Goal: Obtain resource: Download file/media

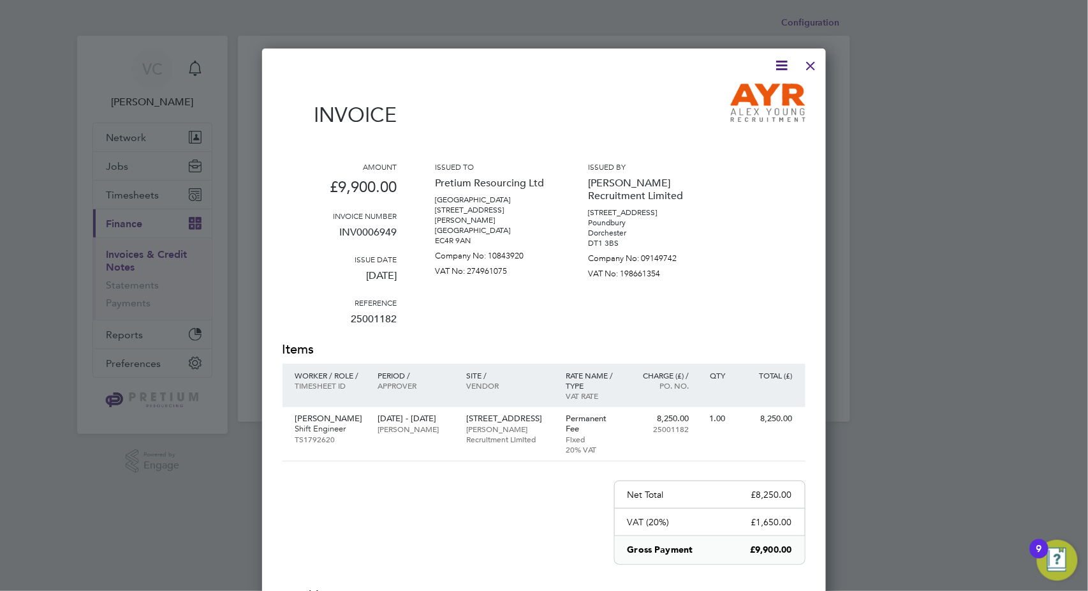
click at [814, 67] on div at bounding box center [811, 62] width 23 height 23
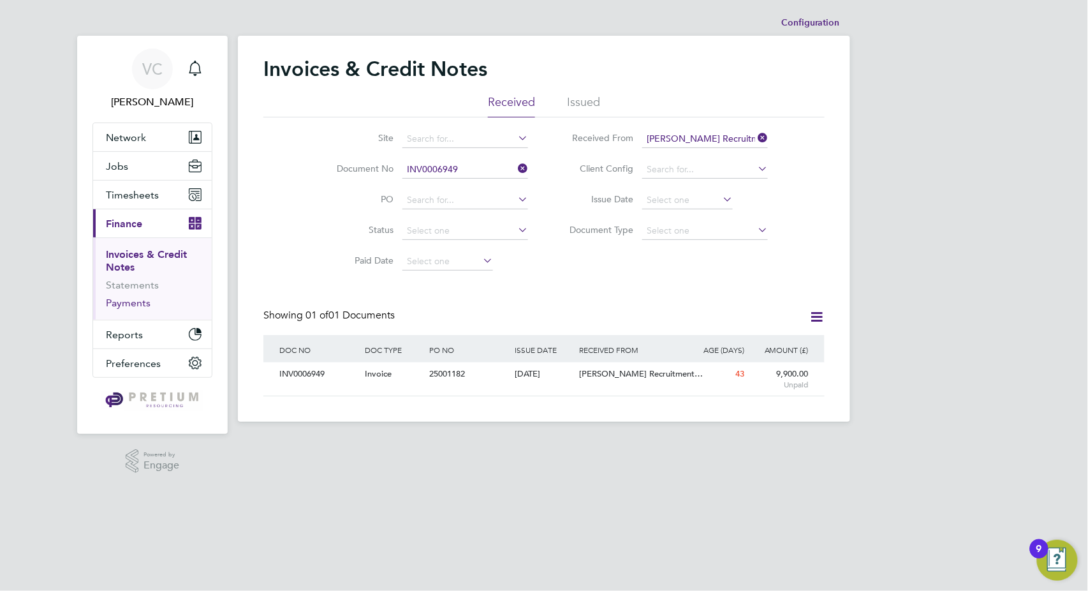
click at [123, 300] on link "Payments" at bounding box center [128, 303] width 45 height 12
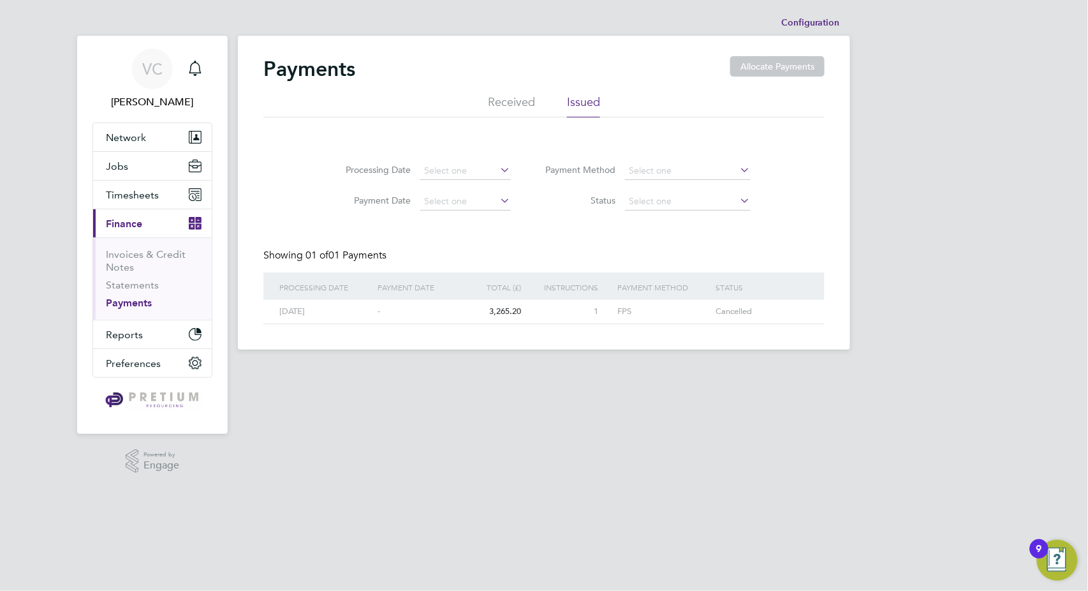
click at [514, 95] on li "Received" at bounding box center [511, 105] width 47 height 23
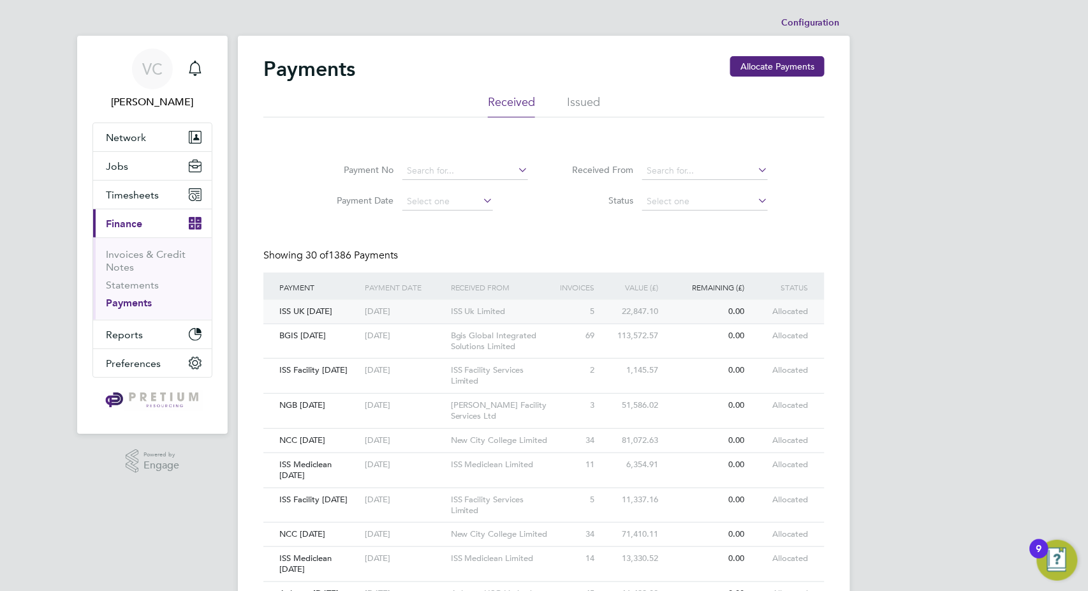
click at [555, 310] on div "5" at bounding box center [576, 312] width 43 height 24
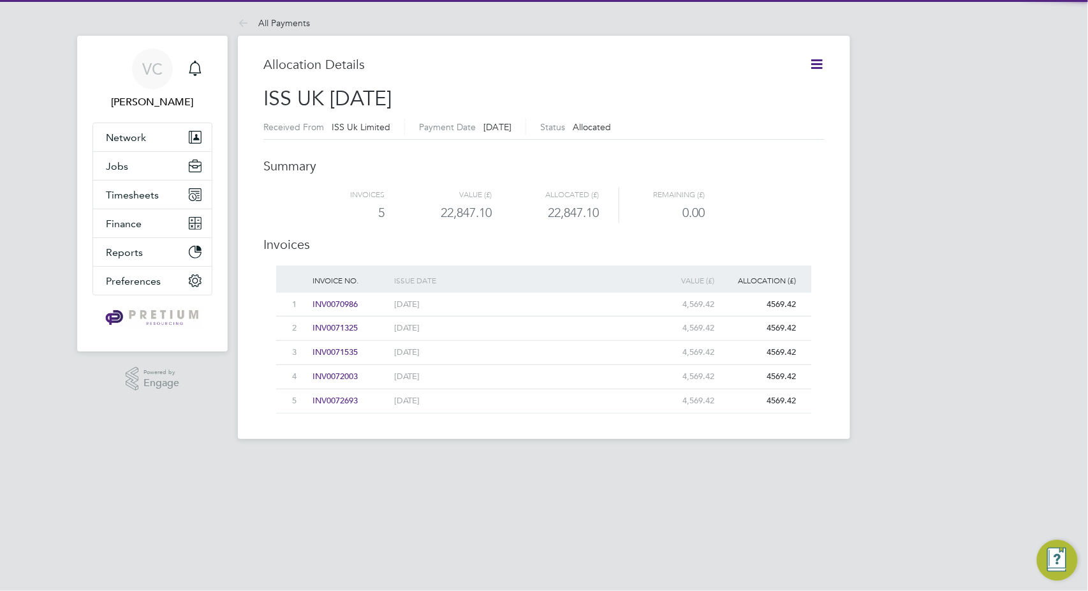
click at [820, 61] on icon at bounding box center [817, 64] width 16 height 16
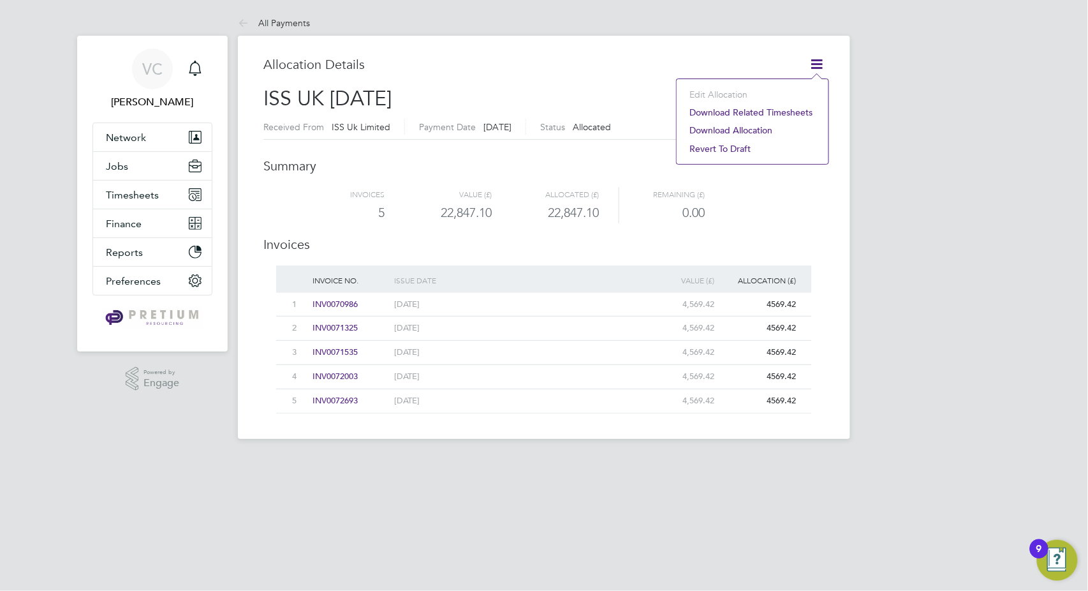
click at [787, 113] on li "Download related timesheets" at bounding box center [752, 112] width 139 height 18
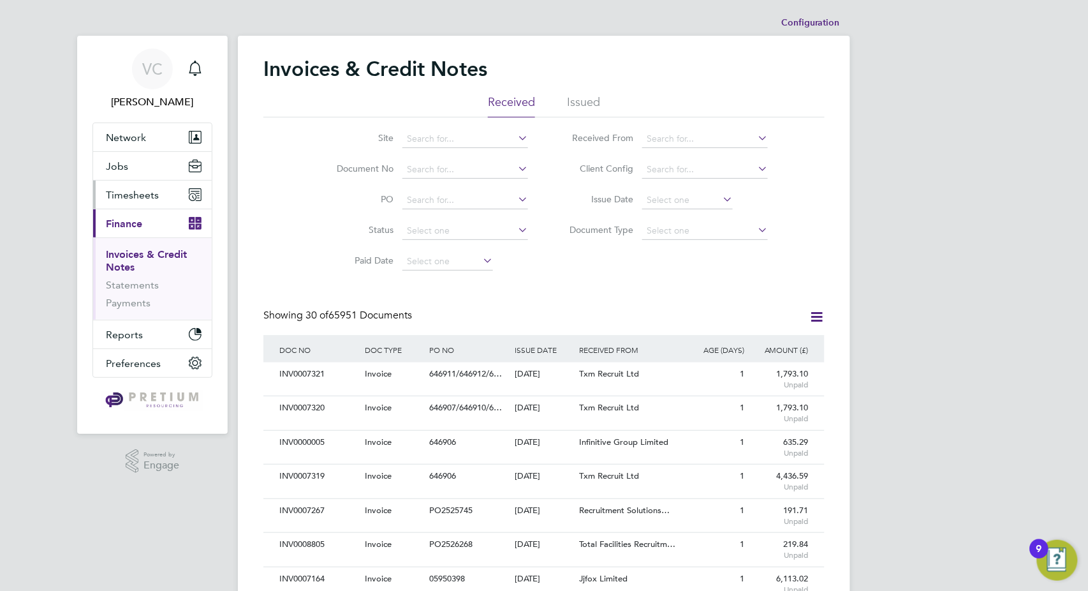
click at [156, 192] on span "Timesheets" at bounding box center [132, 195] width 53 height 12
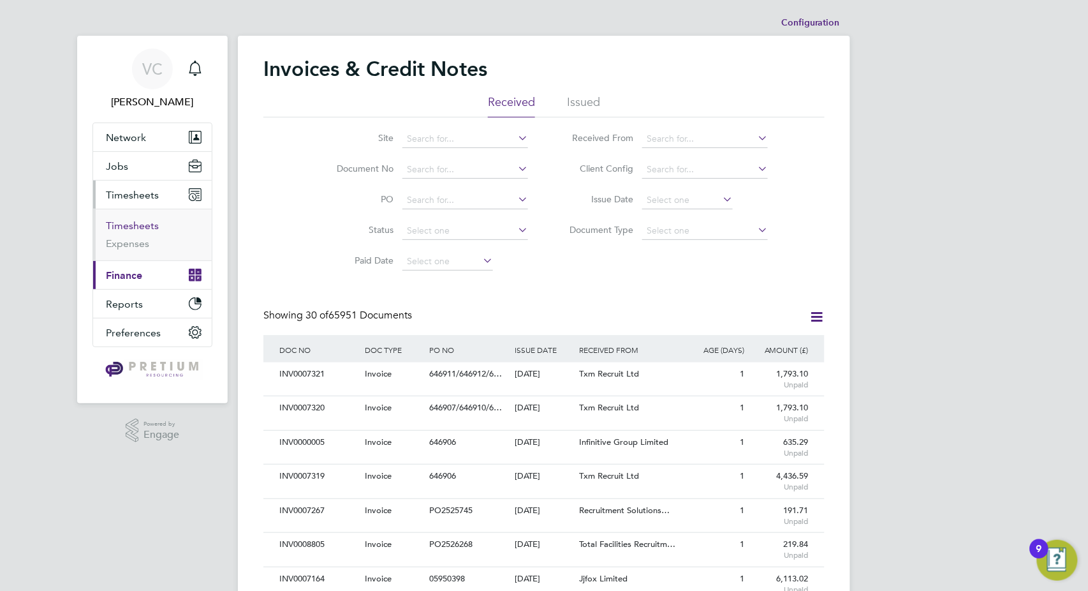
drag, startPoint x: 140, startPoint y: 225, endPoint x: 176, endPoint y: 225, distance: 35.7
click at [140, 225] on link "Timesheets" at bounding box center [132, 225] width 53 height 12
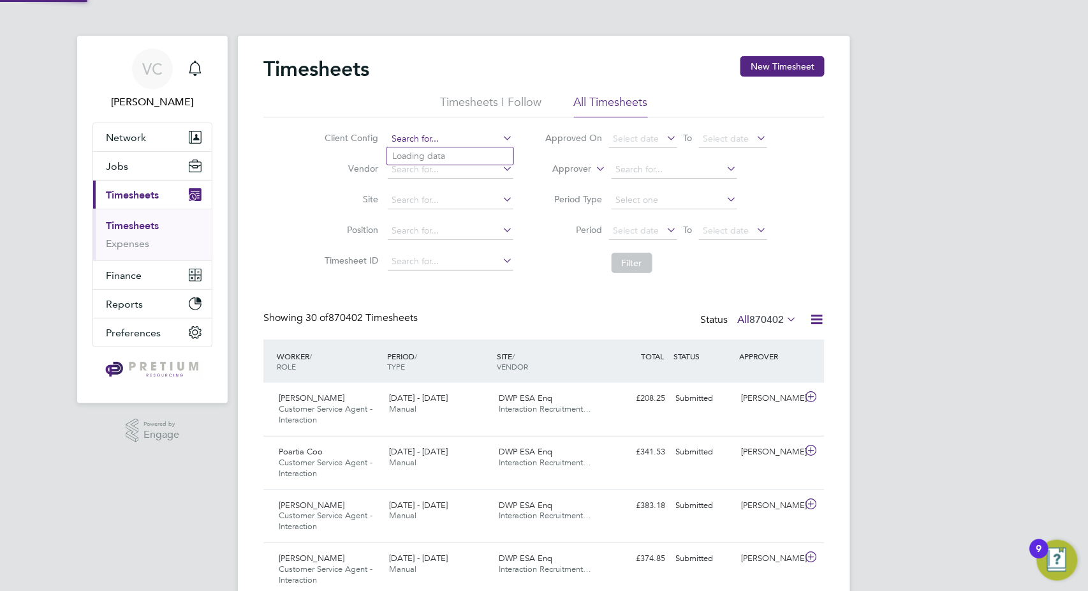
click at [427, 139] on input at bounding box center [451, 139] width 126 height 18
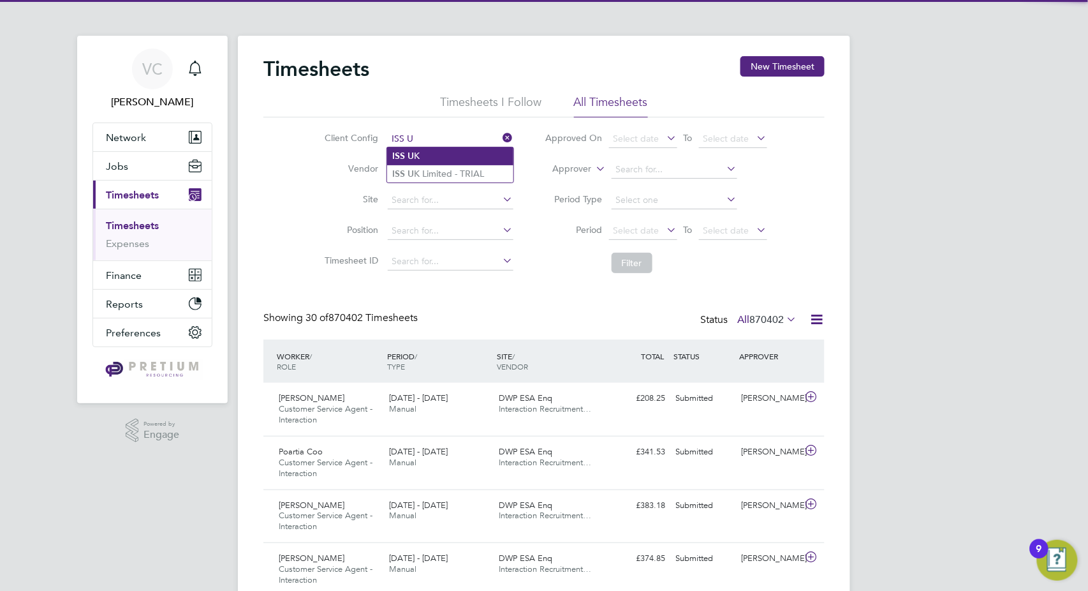
click at [462, 160] on li "ISS U K" at bounding box center [450, 155] width 126 height 17
type input "ISS UK"
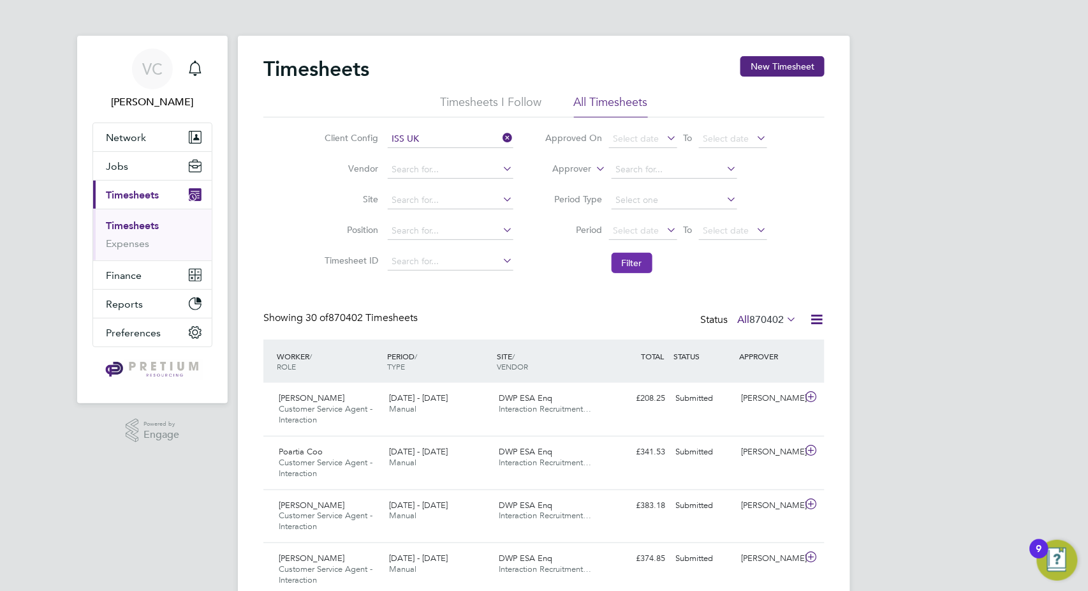
click at [640, 266] on button "Filter" at bounding box center [632, 263] width 41 height 20
click at [817, 319] on icon at bounding box center [817, 319] width 16 height 16
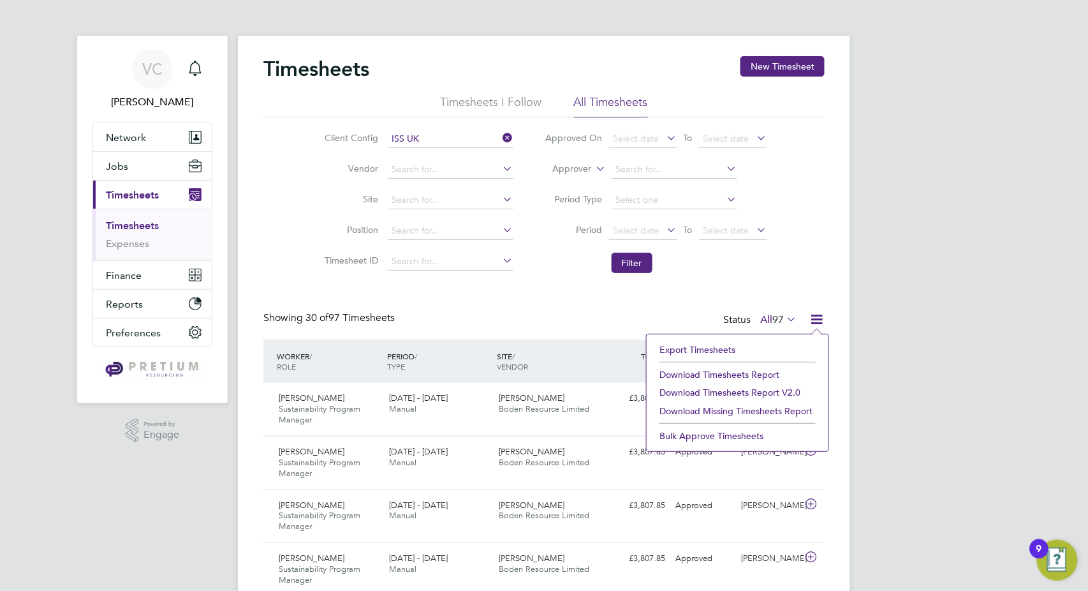
click at [766, 374] on li "Download Timesheets Report" at bounding box center [737, 375] width 169 height 18
